Goal: Transaction & Acquisition: Purchase product/service

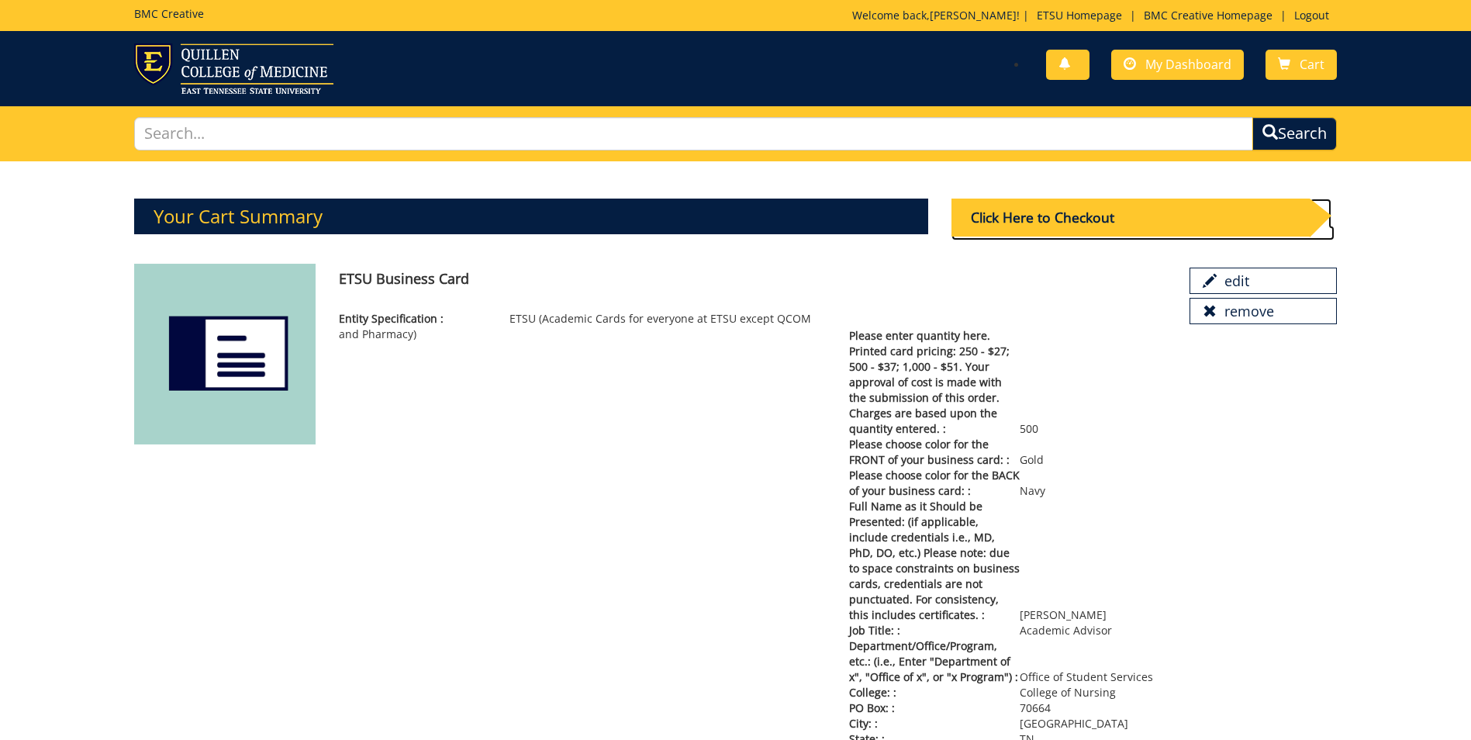
click at [1092, 214] on div "Click Here to Checkout" at bounding box center [1131, 218] width 358 height 38
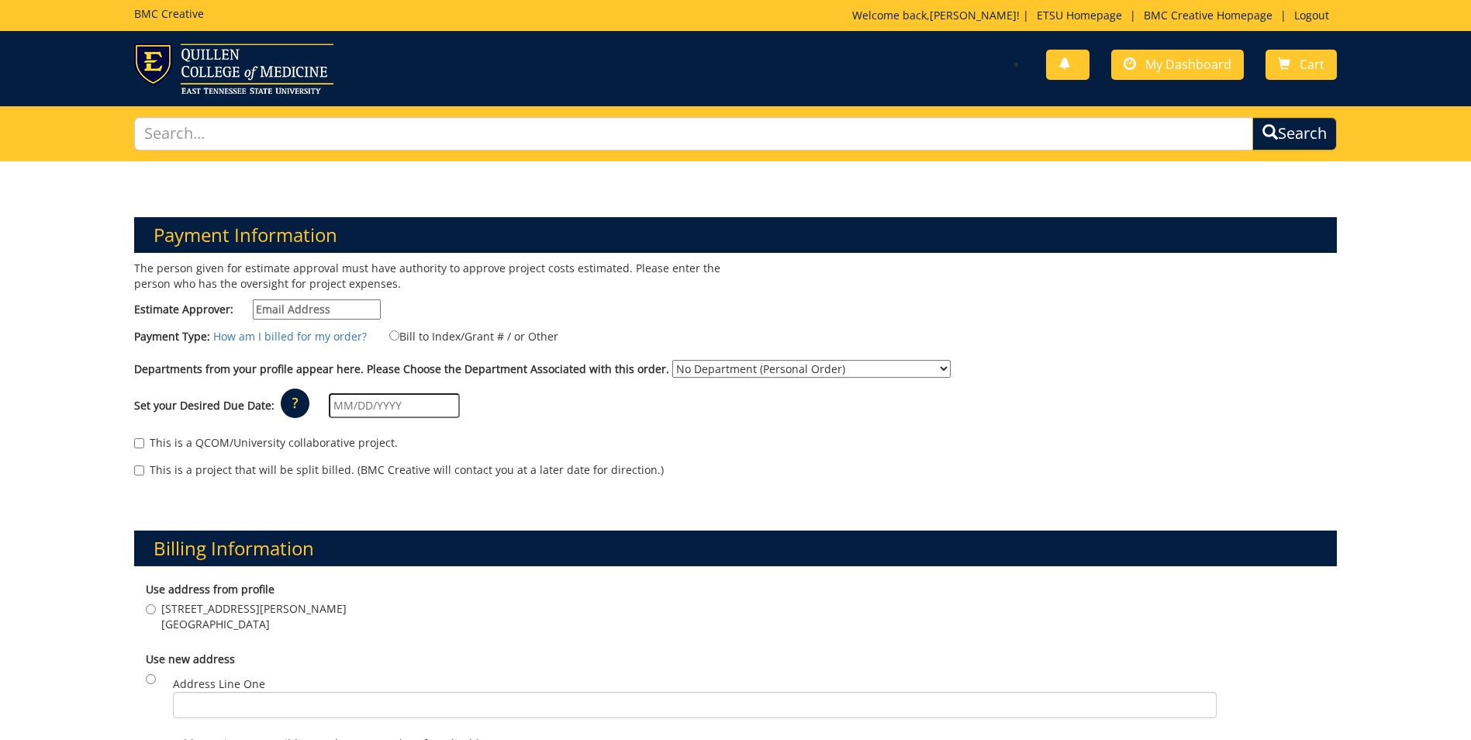
click at [362, 309] on input "Estimate Approver:" at bounding box center [317, 309] width 128 height 20
type input "[EMAIL_ADDRESS][DOMAIN_NAME]"
click at [824, 371] on select "No Department (Personal Order) Nursing Academic Programs and Student Services" at bounding box center [811, 369] width 278 height 18
select select "125"
click at [672, 360] on select "No Department (Personal Order) Nursing Academic Programs and Student Services" at bounding box center [811, 369] width 278 height 18
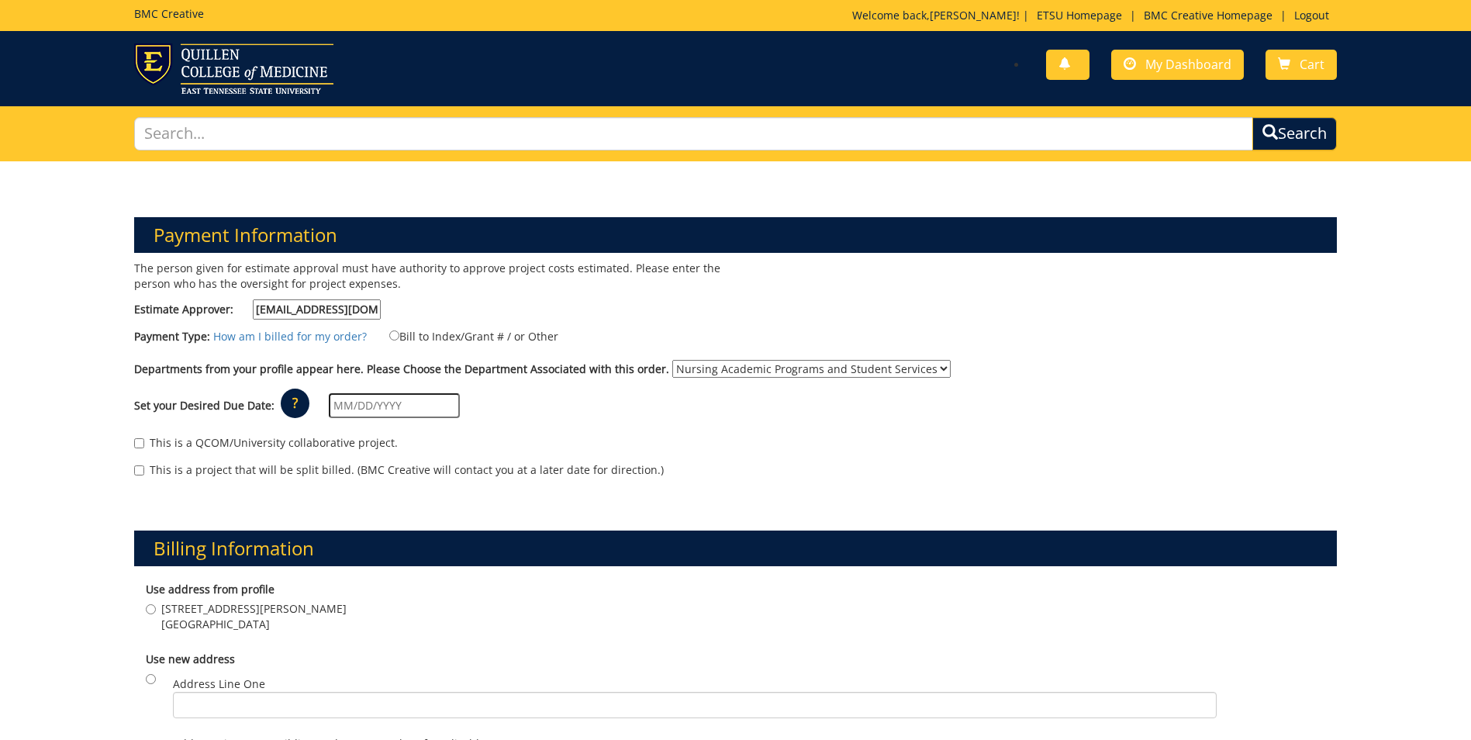
click at [399, 409] on input "text" at bounding box center [394, 405] width 131 height 25
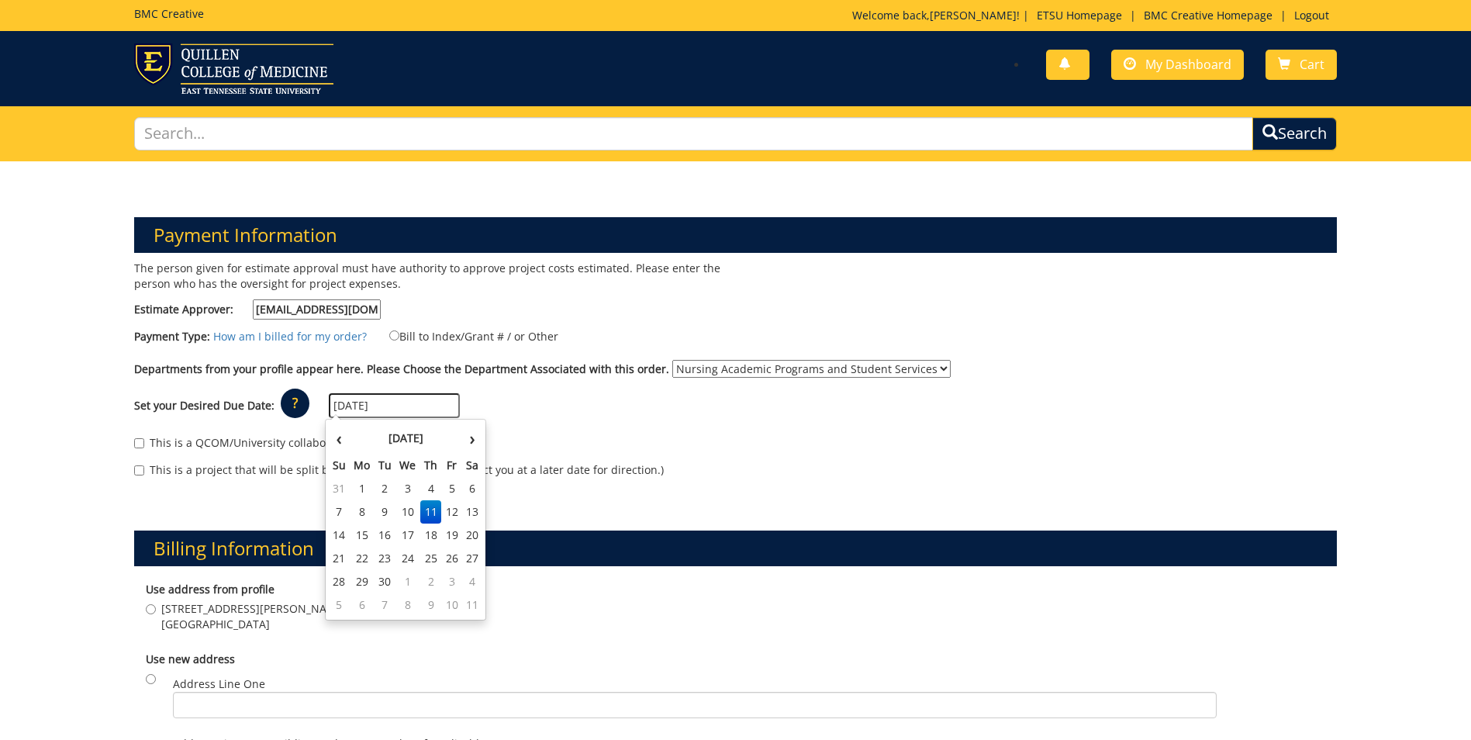
type input "[DATE]"
click at [658, 420] on div "Set your Desired Due Date: ? × How long will my project take to finish? : Pleas…" at bounding box center [736, 406] width 1226 height 43
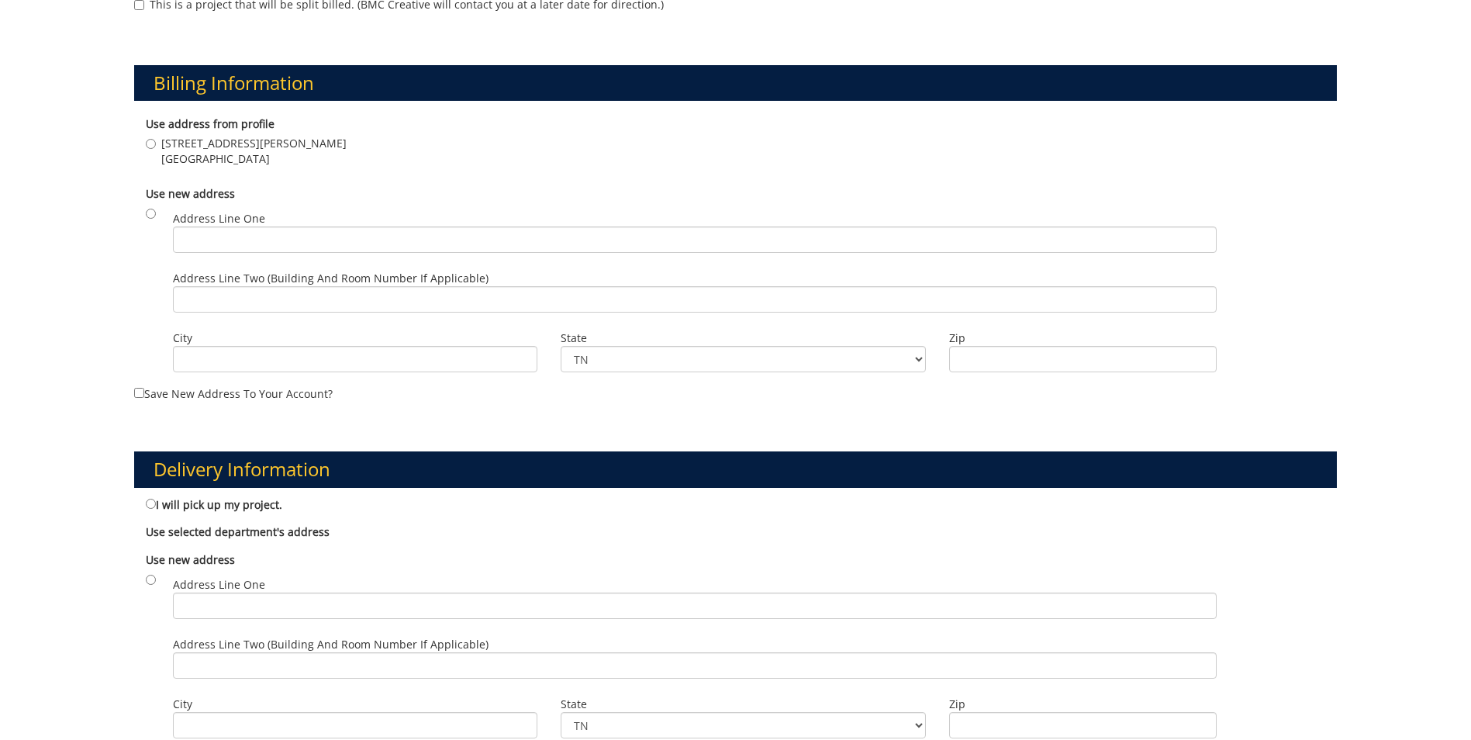
scroll to position [620, 0]
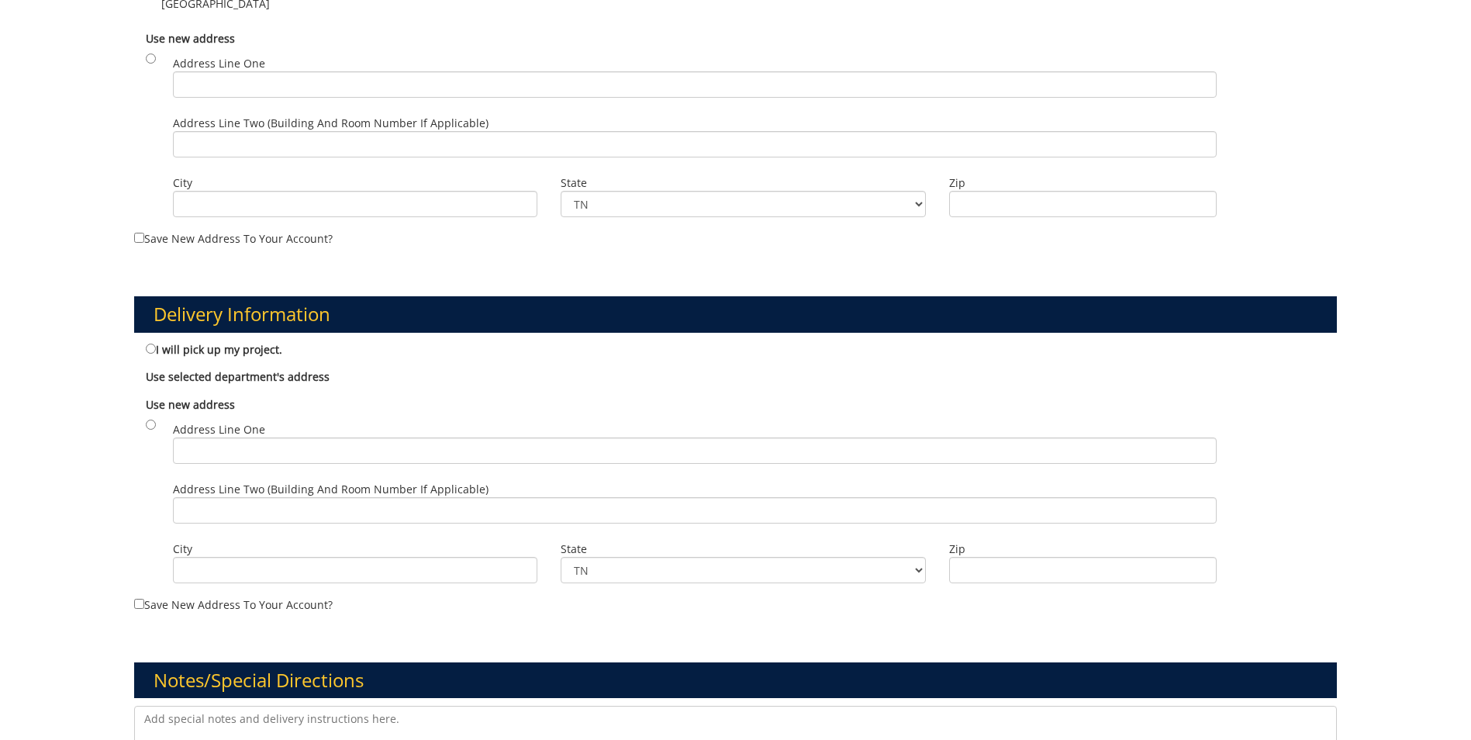
click at [1347, 186] on div "Billing Information Use address from profile [STREET_ADDRESS][PERSON_NAME] [GEO…" at bounding box center [736, 66] width 1226 height 386
